Goal: Transaction & Acquisition: Obtain resource

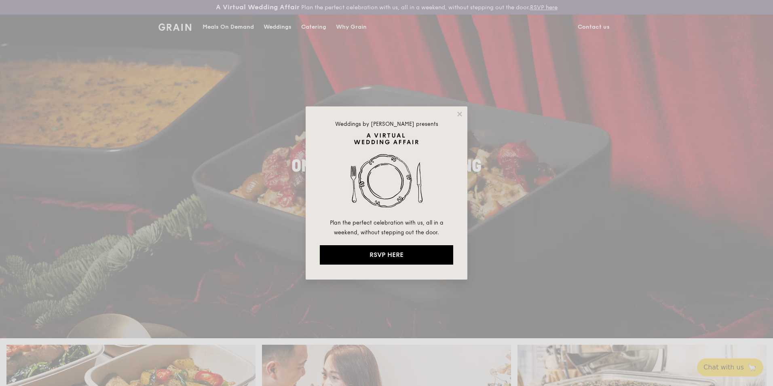
click at [484, 188] on div "Weddings by [PERSON_NAME] presents Plan the perfect celebration with us, all in…" at bounding box center [386, 193] width 773 height 386
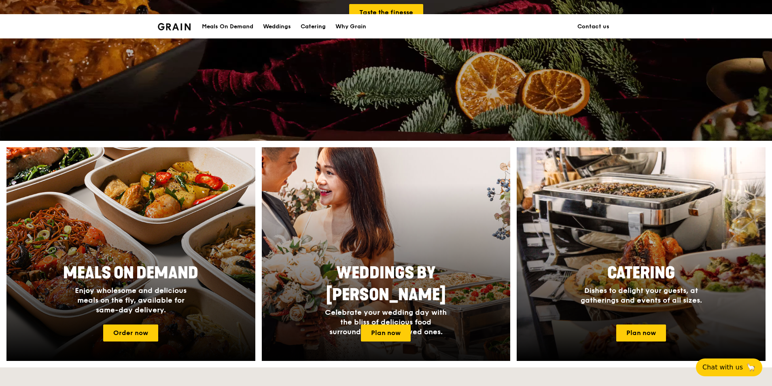
scroll to position [243, 0]
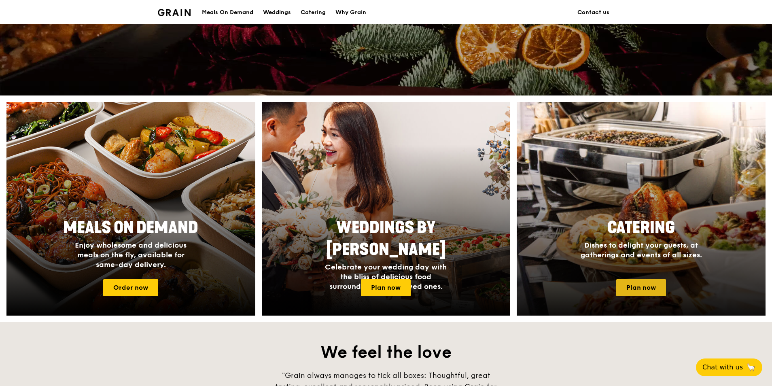
click at [656, 286] on link "Plan now" at bounding box center [641, 287] width 50 height 17
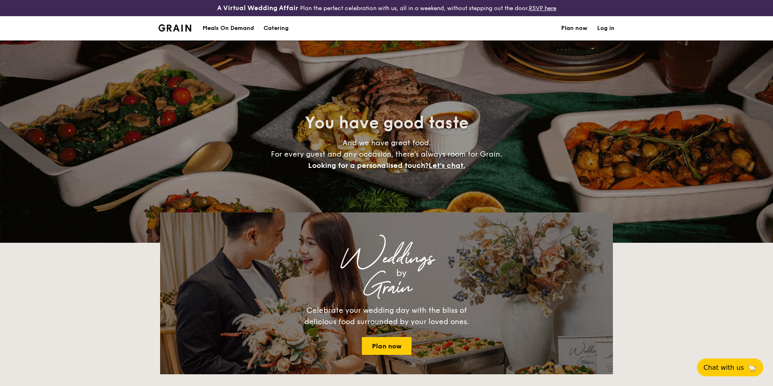
select select
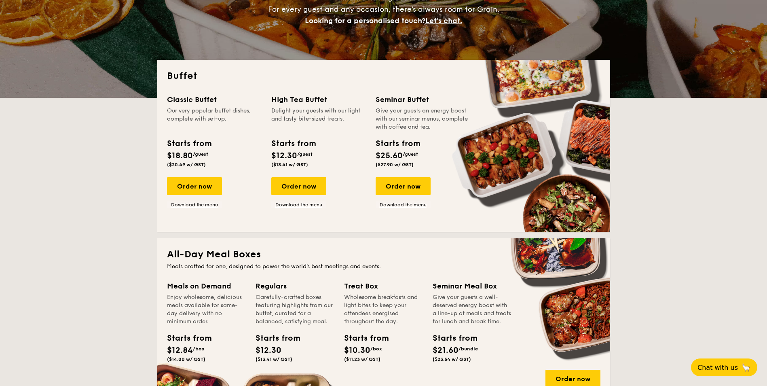
scroll to position [202, 0]
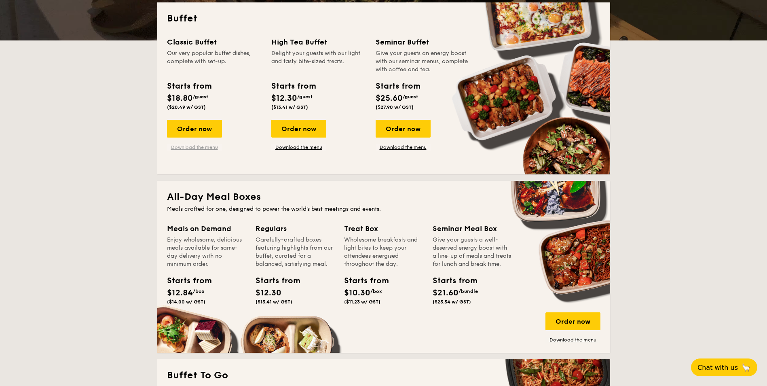
click at [203, 147] on link "Download the menu" at bounding box center [194, 147] width 55 height 6
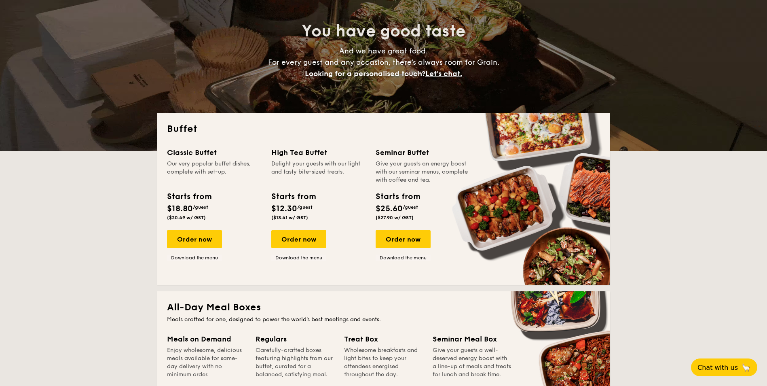
scroll to position [0, 0]
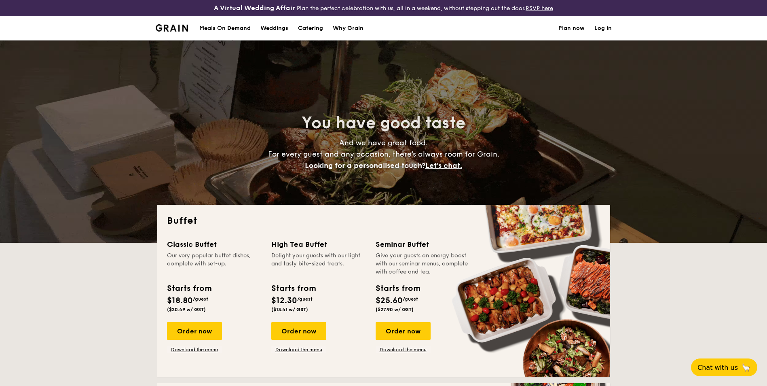
click at [305, 30] on h1 "Catering" at bounding box center [310, 28] width 25 height 24
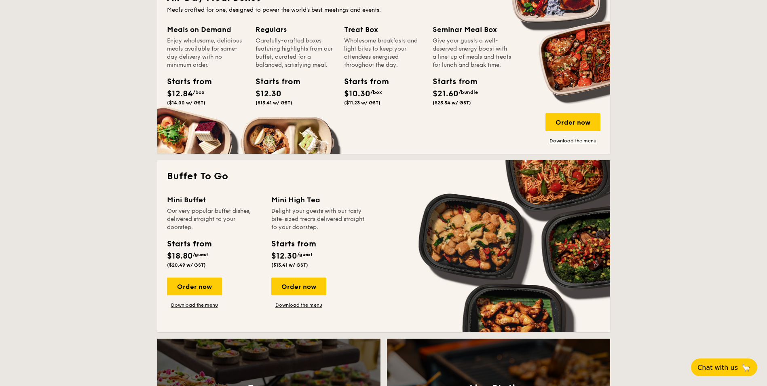
scroll to position [404, 0]
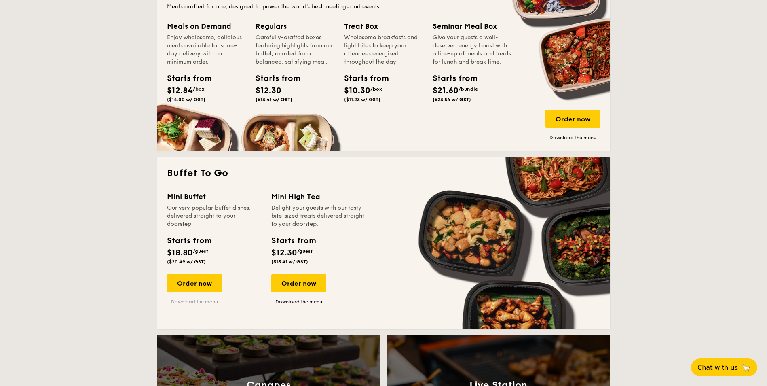
click at [201, 300] on link "Download the menu" at bounding box center [194, 301] width 55 height 6
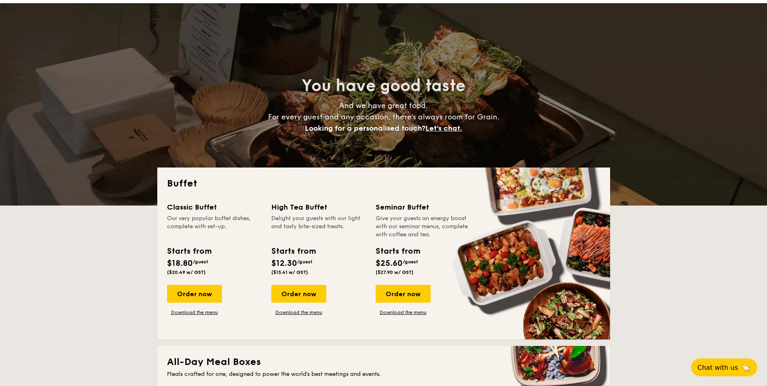
scroll to position [0, 0]
